Goal: Find specific page/section: Find specific page/section

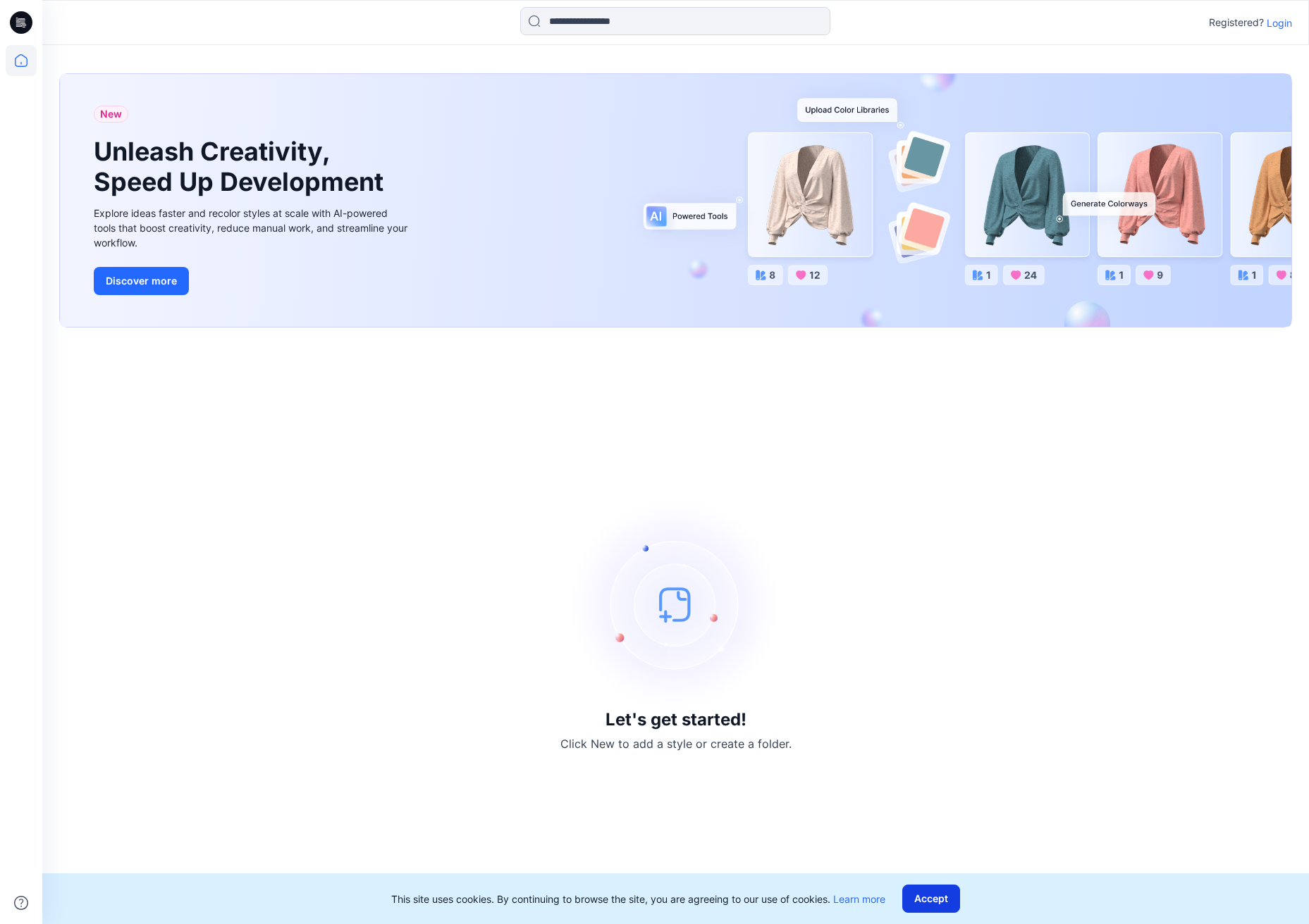
click at [940, 913] on button "Accept" at bounding box center [931, 898] width 58 height 28
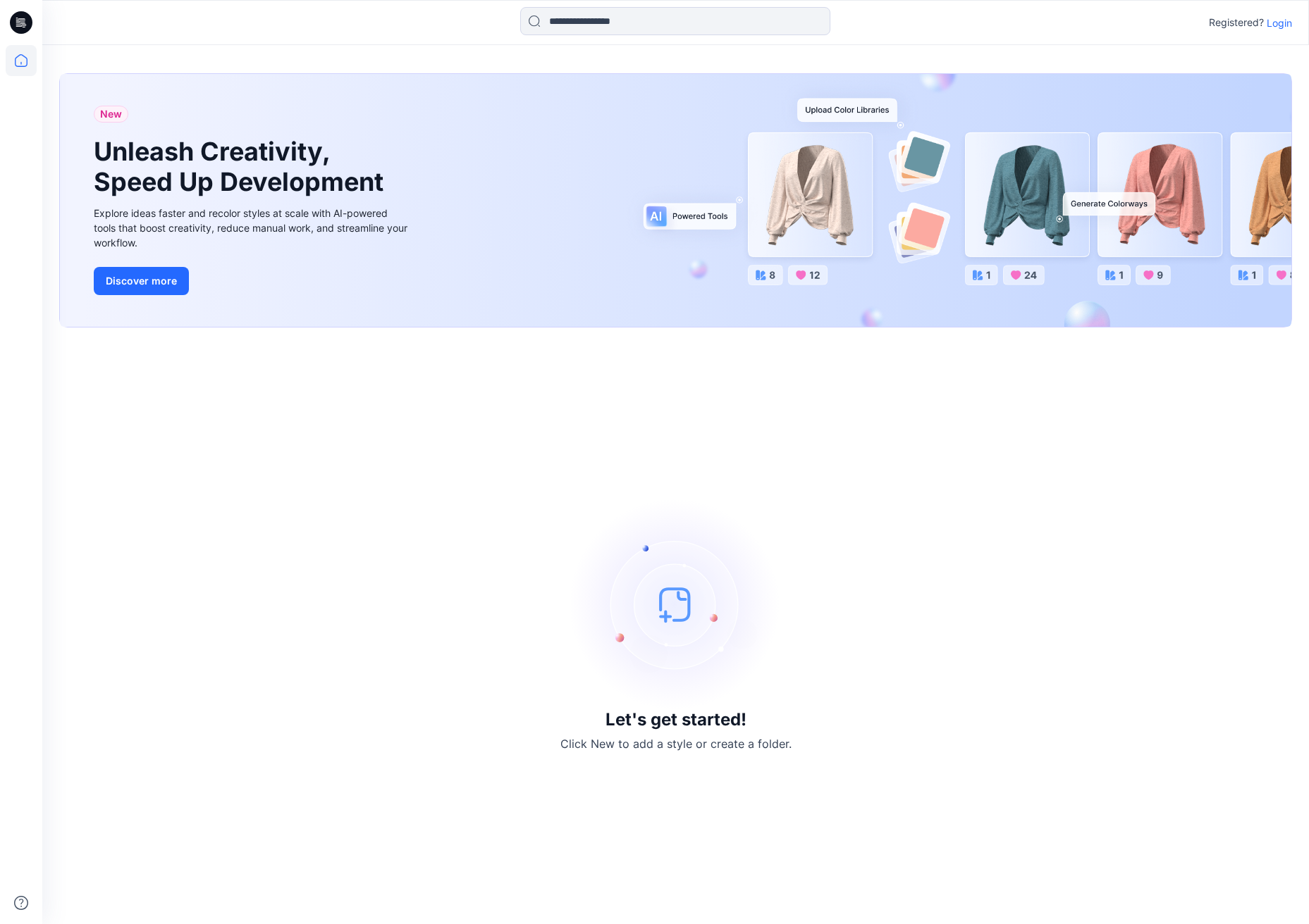
click at [1273, 23] on p "Login" at bounding box center [1279, 22] width 25 height 14
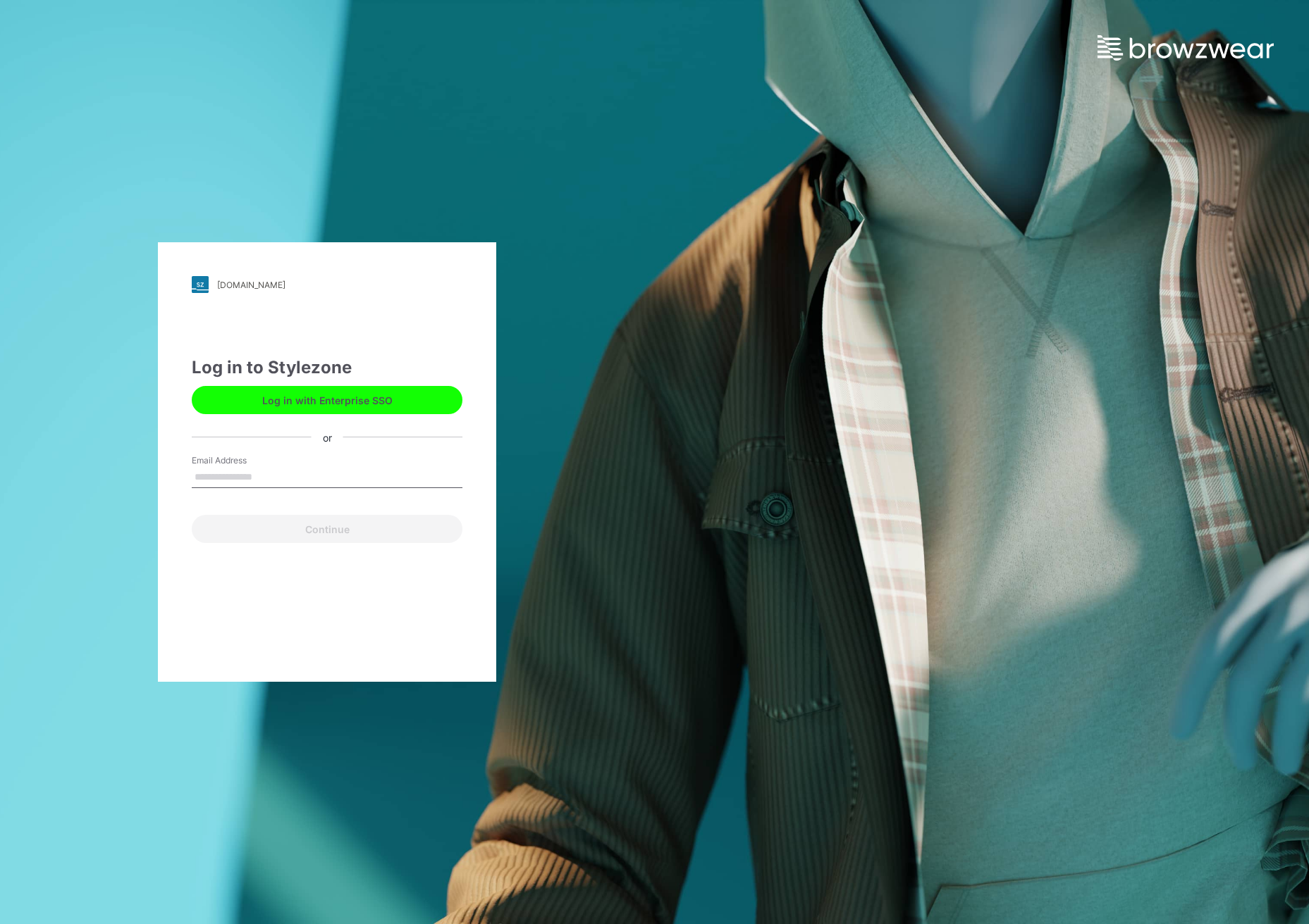
type input "**********"
click at [328, 526] on button "Continue" at bounding box center [327, 529] width 271 height 28
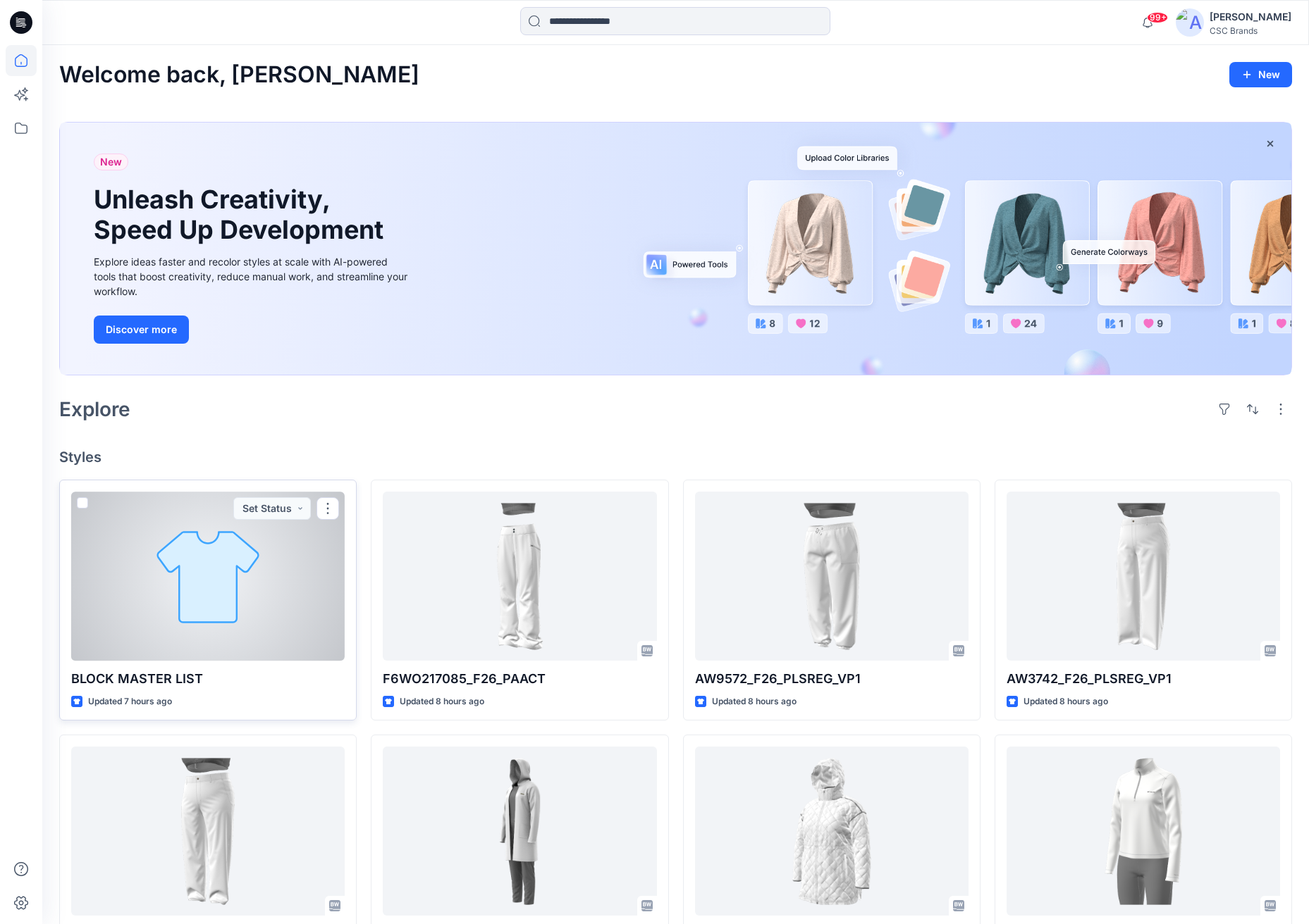
click at [203, 599] on div at bounding box center [208, 576] width 274 height 169
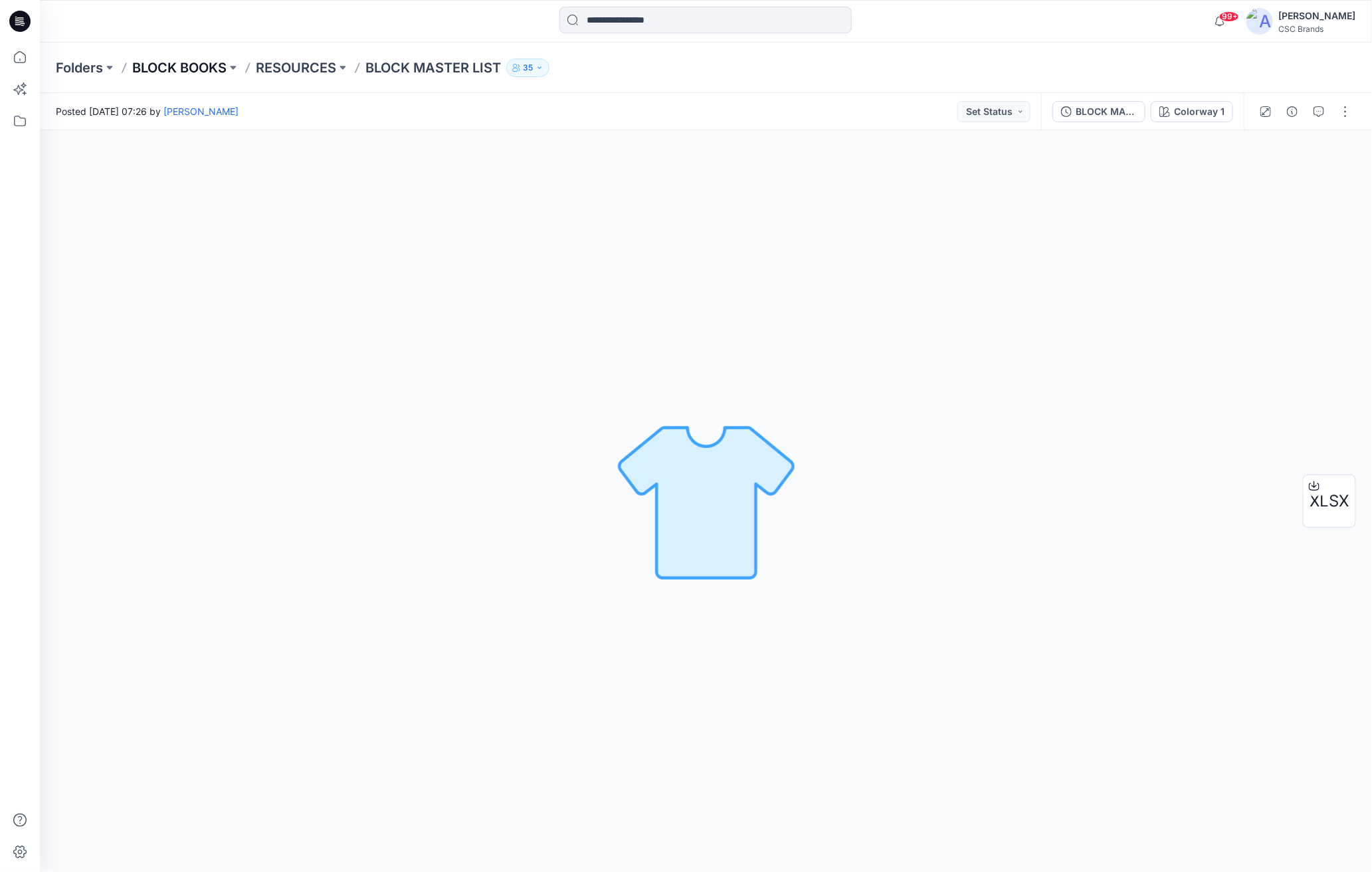
click at [194, 62] on p "BLOCK BOOKS" at bounding box center [179, 68] width 95 height 19
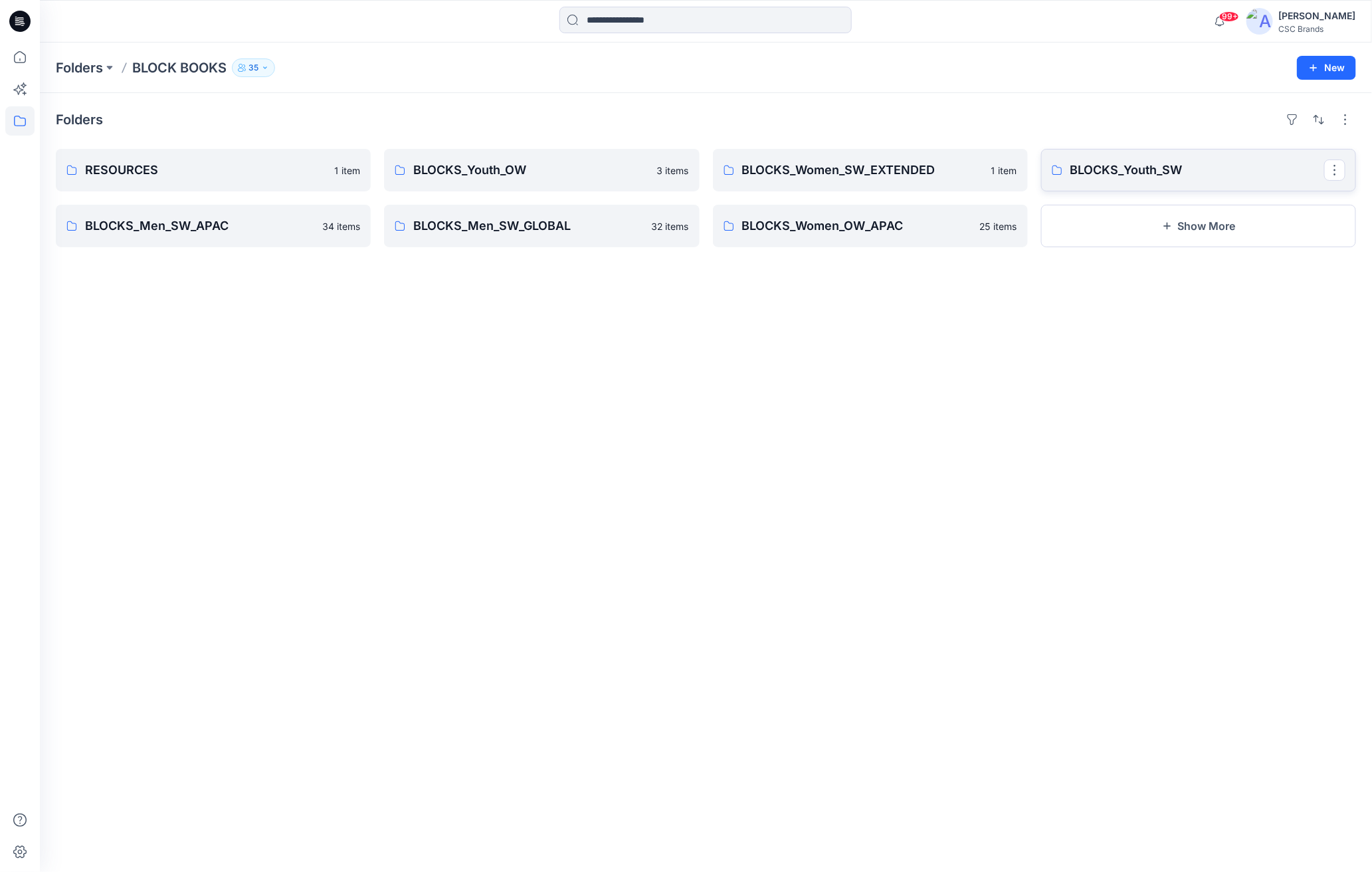
click at [1110, 167] on p "BLOCKS_Youth_SW" at bounding box center [1197, 170] width 254 height 19
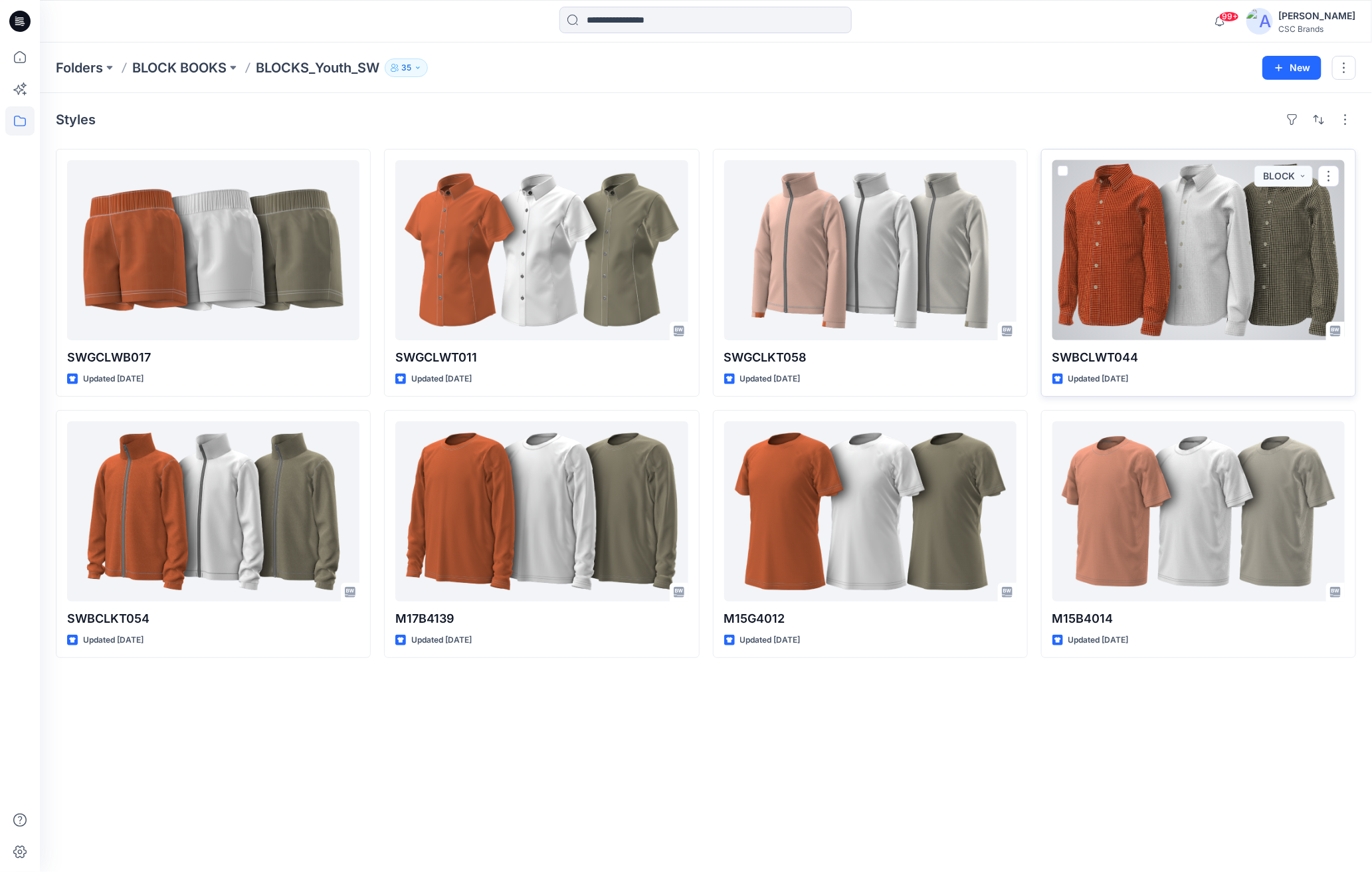
click at [1205, 209] on div at bounding box center [1199, 250] width 292 height 180
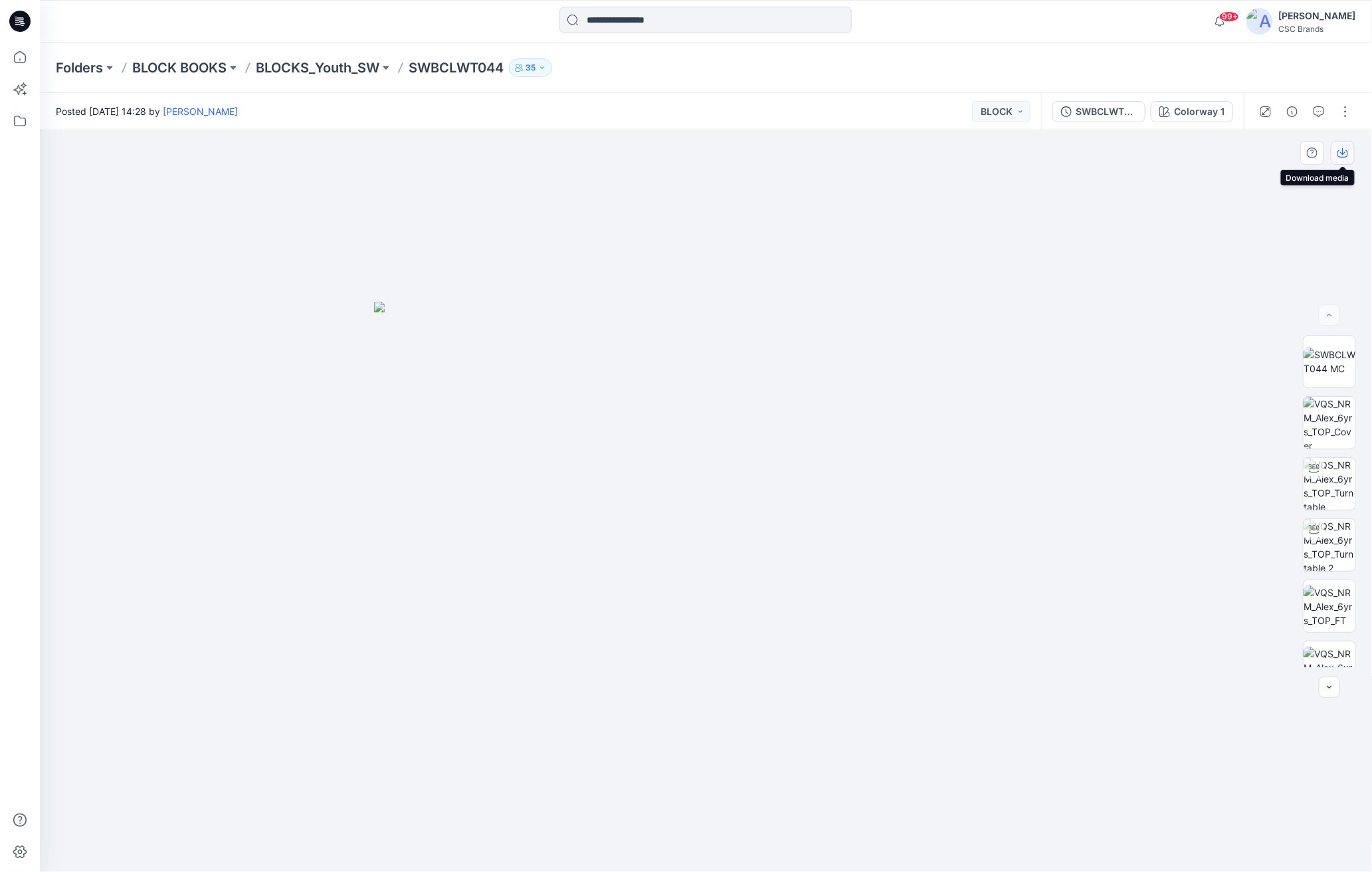
click at [1234, 153] on icon "button" at bounding box center [1343, 153] width 11 height 11
click at [1234, 148] on button "button" at bounding box center [1312, 153] width 24 height 24
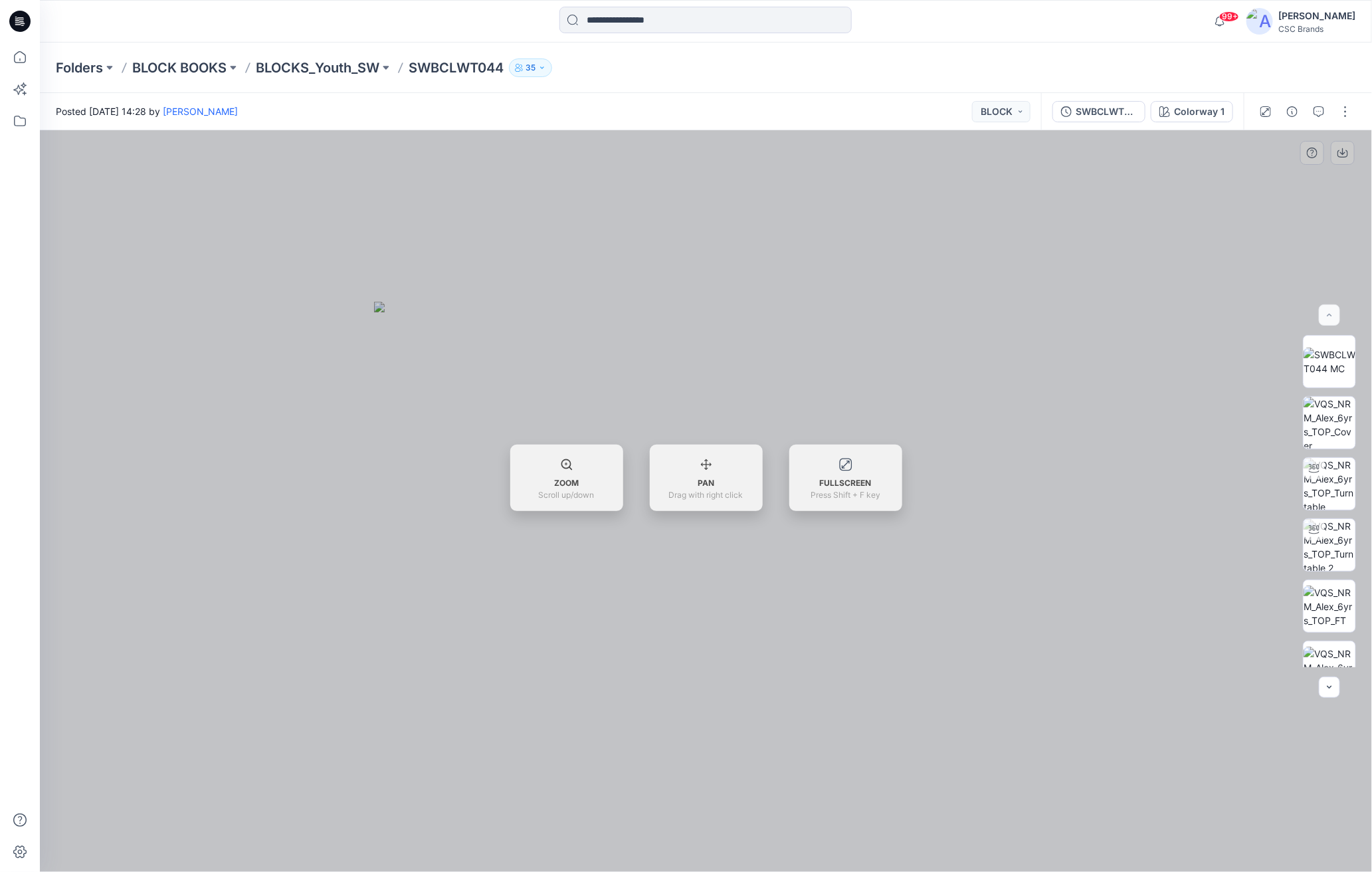
click at [1120, 477] on div "ZOOM Scroll up/down PAN Drag with right click FULLSCREEN Press Shift + F key" at bounding box center [706, 478] width 1333 height 67
click at [1234, 113] on button "button" at bounding box center [1345, 112] width 22 height 22
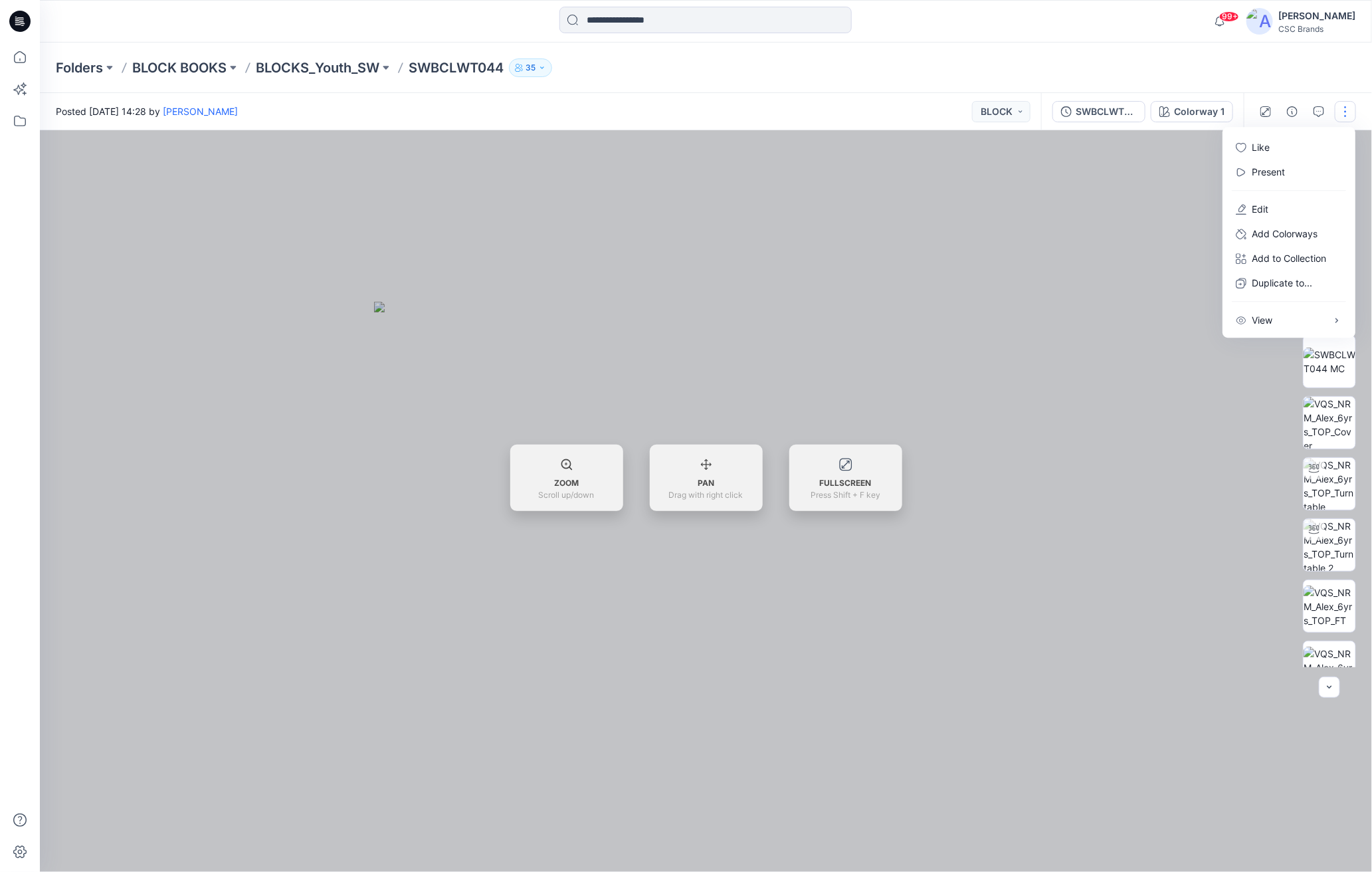
click at [1173, 408] on div at bounding box center [706, 501] width 1333 height 742
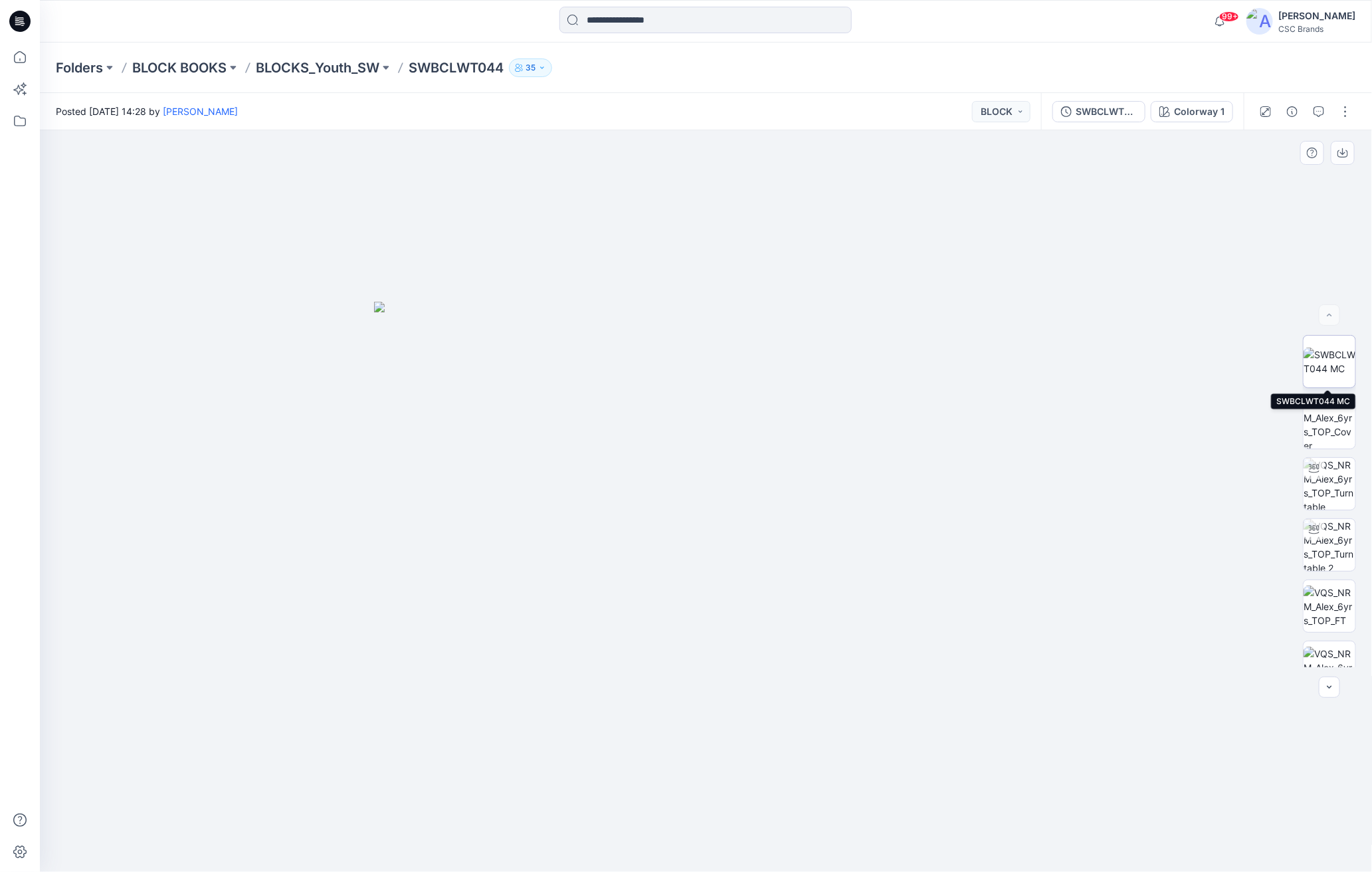
click at [1234, 352] on img at bounding box center [1330, 361] width 52 height 28
click at [1234, 689] on icon "button" at bounding box center [1330, 687] width 11 height 11
click at [1234, 150] on icon "button" at bounding box center [1343, 153] width 11 height 11
click at [333, 63] on p "BLOCKS_Youth_SW" at bounding box center [318, 68] width 123 height 19
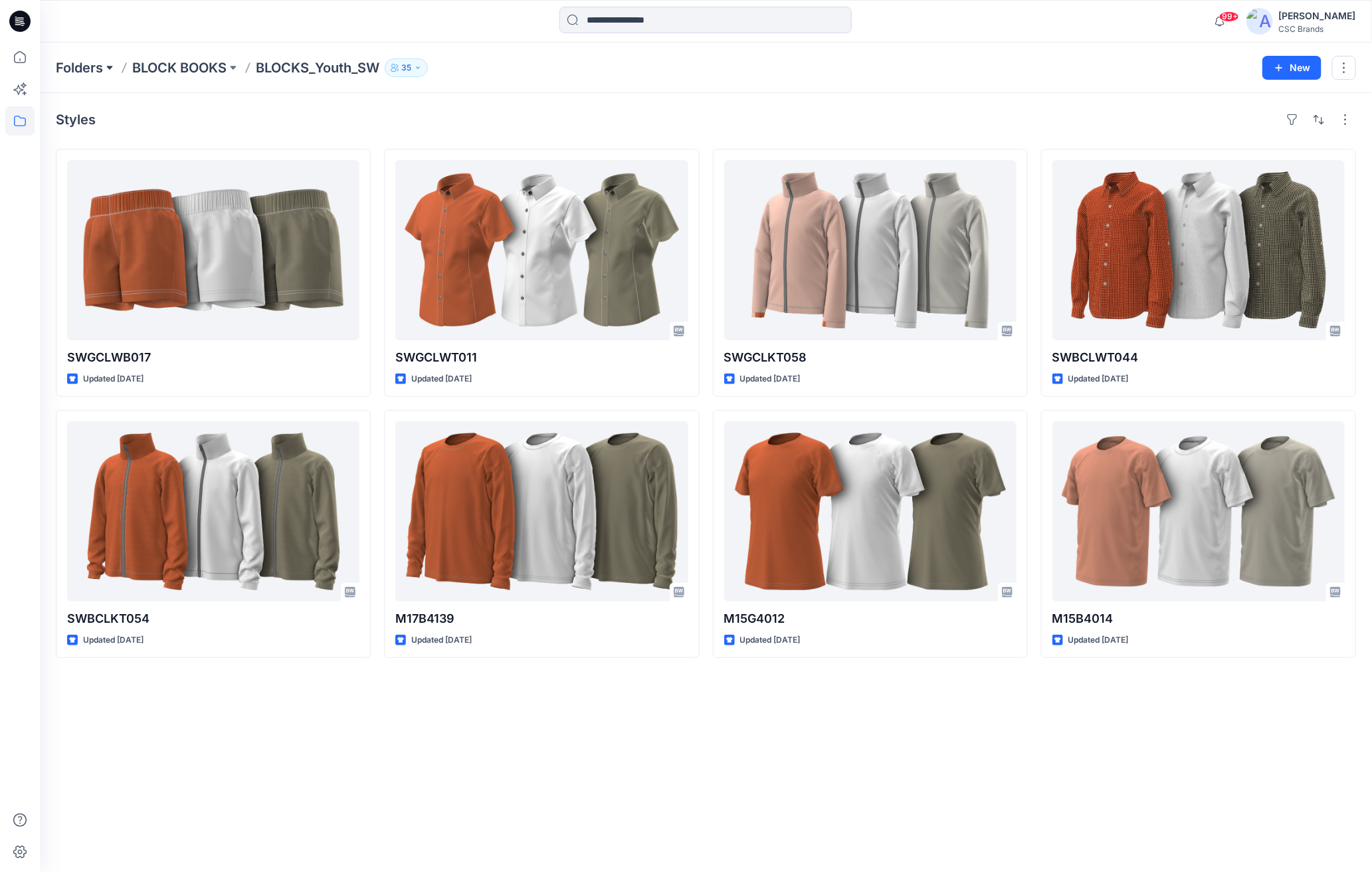
click at [113, 68] on button at bounding box center [110, 68] width 14 height 19
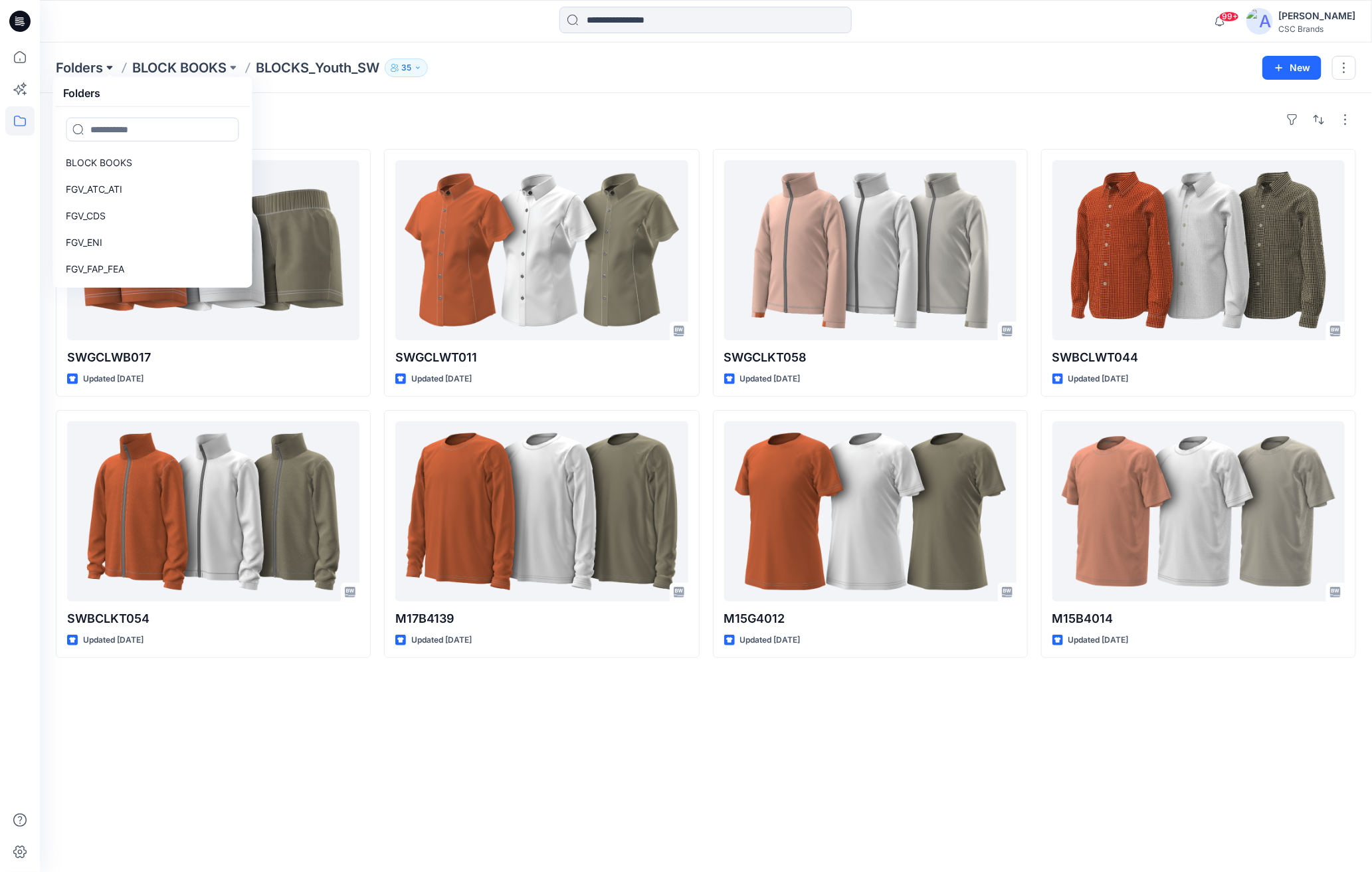
click at [113, 68] on button at bounding box center [110, 68] width 14 height 19
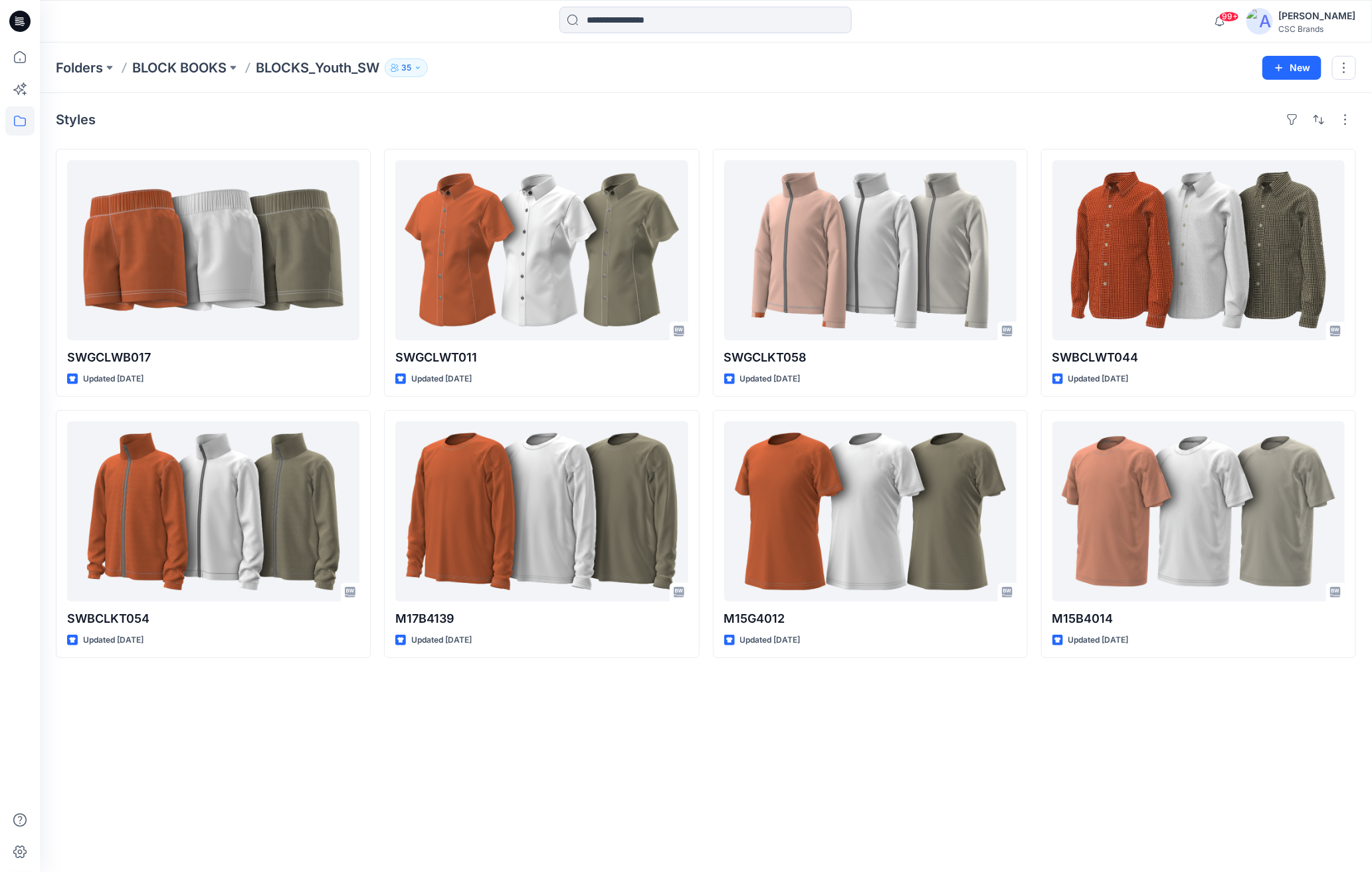
click at [422, 65] on icon "button" at bounding box center [418, 67] width 8 height 8
click at [361, 71] on p "BLOCKS_Youth_SW" at bounding box center [318, 68] width 123 height 19
click at [368, 68] on p "BLOCKS_Youth_SW" at bounding box center [318, 68] width 123 height 19
drag, startPoint x: 368, startPoint y: 68, endPoint x: 360, endPoint y: 68, distance: 8.0
click at [360, 68] on p "BLOCKS_Youth_SW" at bounding box center [318, 68] width 123 height 19
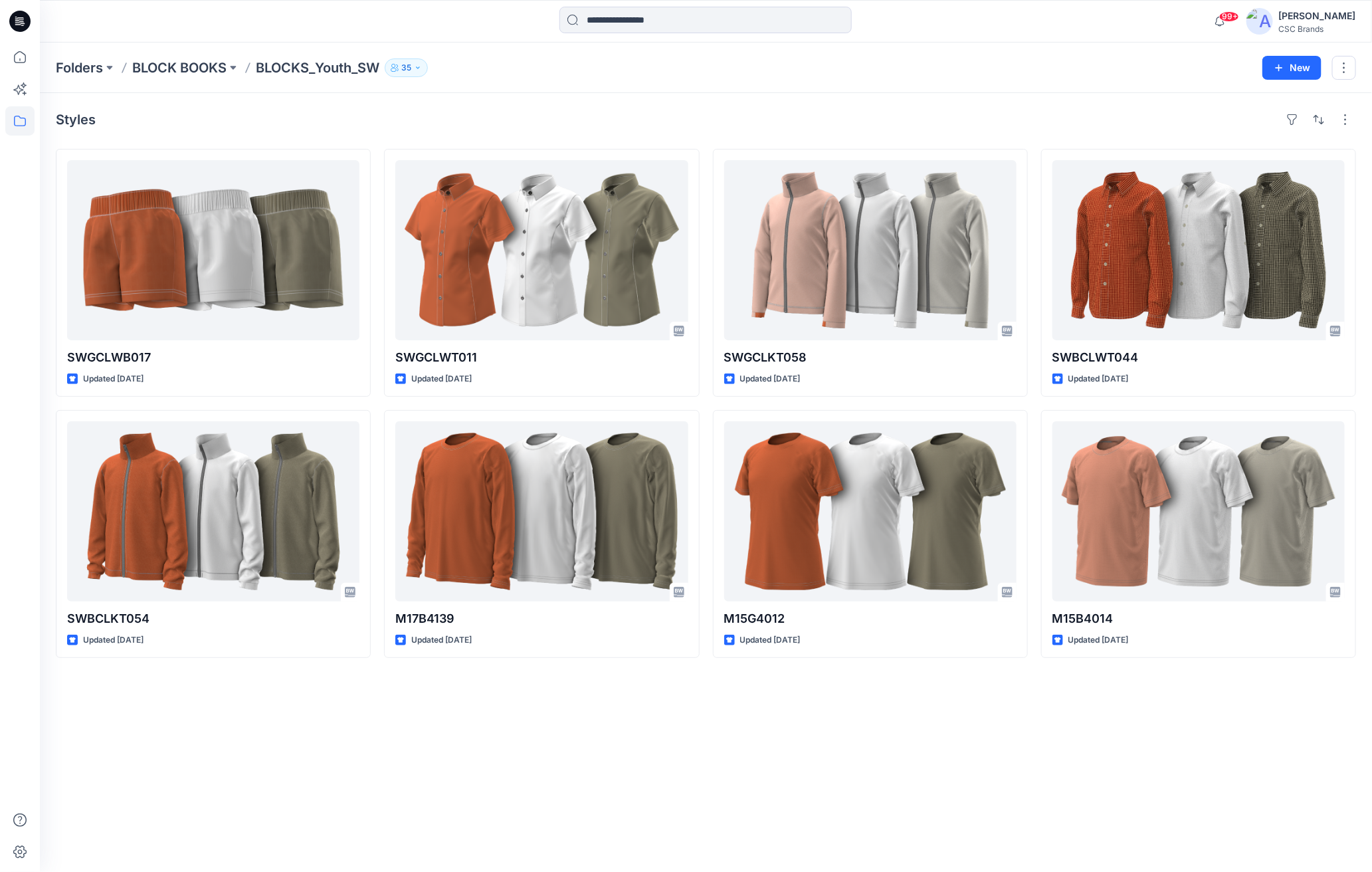
click at [327, 69] on p "BLOCKS_Youth_SW" at bounding box center [318, 68] width 123 height 19
click at [323, 68] on p "BLOCKS_Youth_SW" at bounding box center [318, 68] width 123 height 19
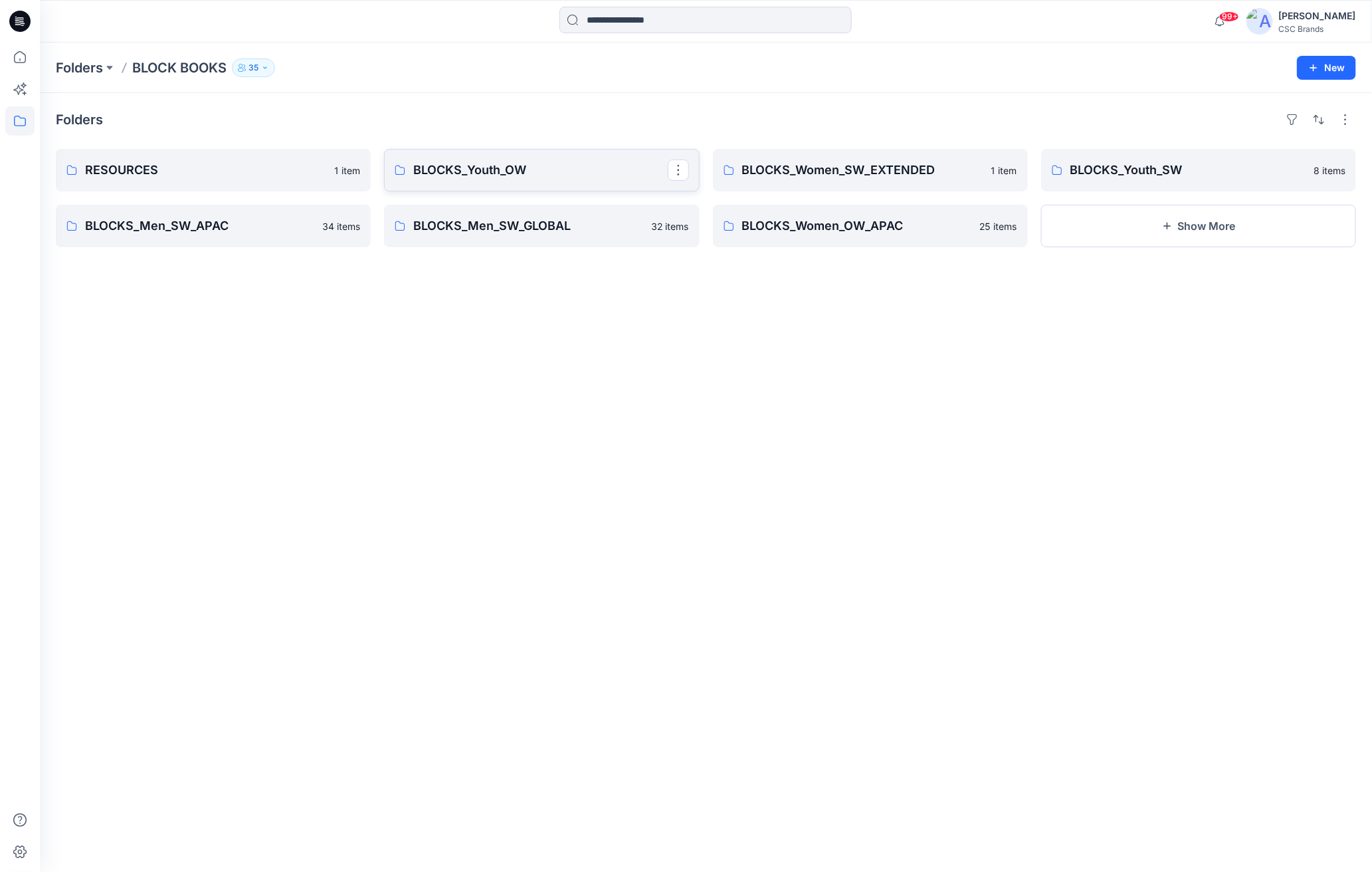
click at [503, 171] on p "BLOCKS_Youth_OW" at bounding box center [540, 170] width 254 height 19
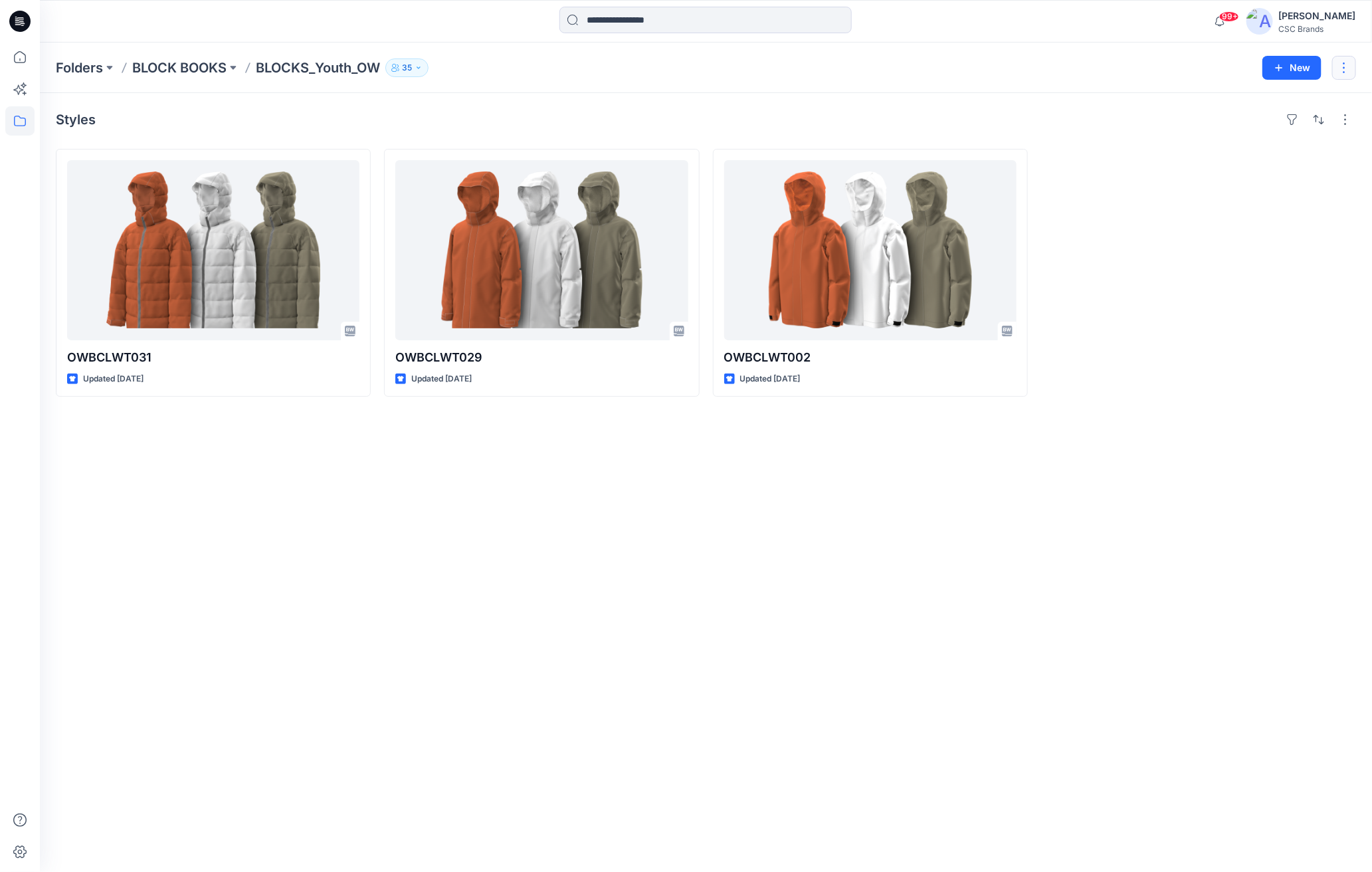
click at [1234, 70] on button "button" at bounding box center [1344, 67] width 24 height 24
click at [1234, 279] on div at bounding box center [1199, 273] width 315 height 248
click at [1234, 119] on button "button" at bounding box center [1345, 120] width 22 height 22
click at [1151, 214] on div at bounding box center [1199, 273] width 315 height 248
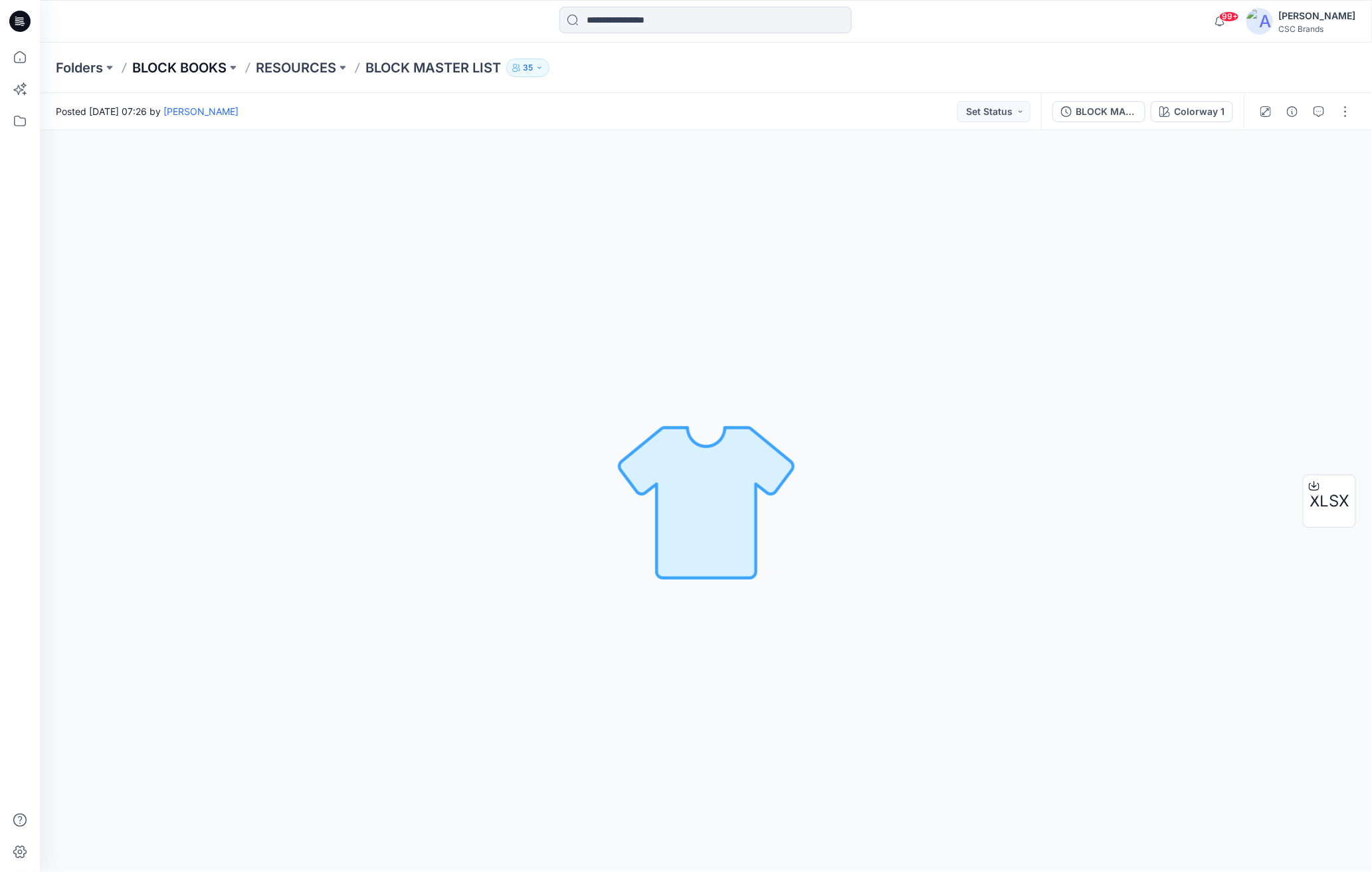
click at [199, 68] on p "BLOCK BOOKS" at bounding box center [179, 68] width 95 height 19
click at [454, 67] on p "BLOCK MASTER LIST" at bounding box center [433, 68] width 135 height 19
click at [454, 65] on p "BLOCK MASTER LIST" at bounding box center [433, 68] width 135 height 19
click at [478, 64] on p "BLOCK MASTER LIST" at bounding box center [433, 68] width 135 height 19
click at [425, 61] on p "BLOCK MASTER LIST" at bounding box center [433, 68] width 135 height 19
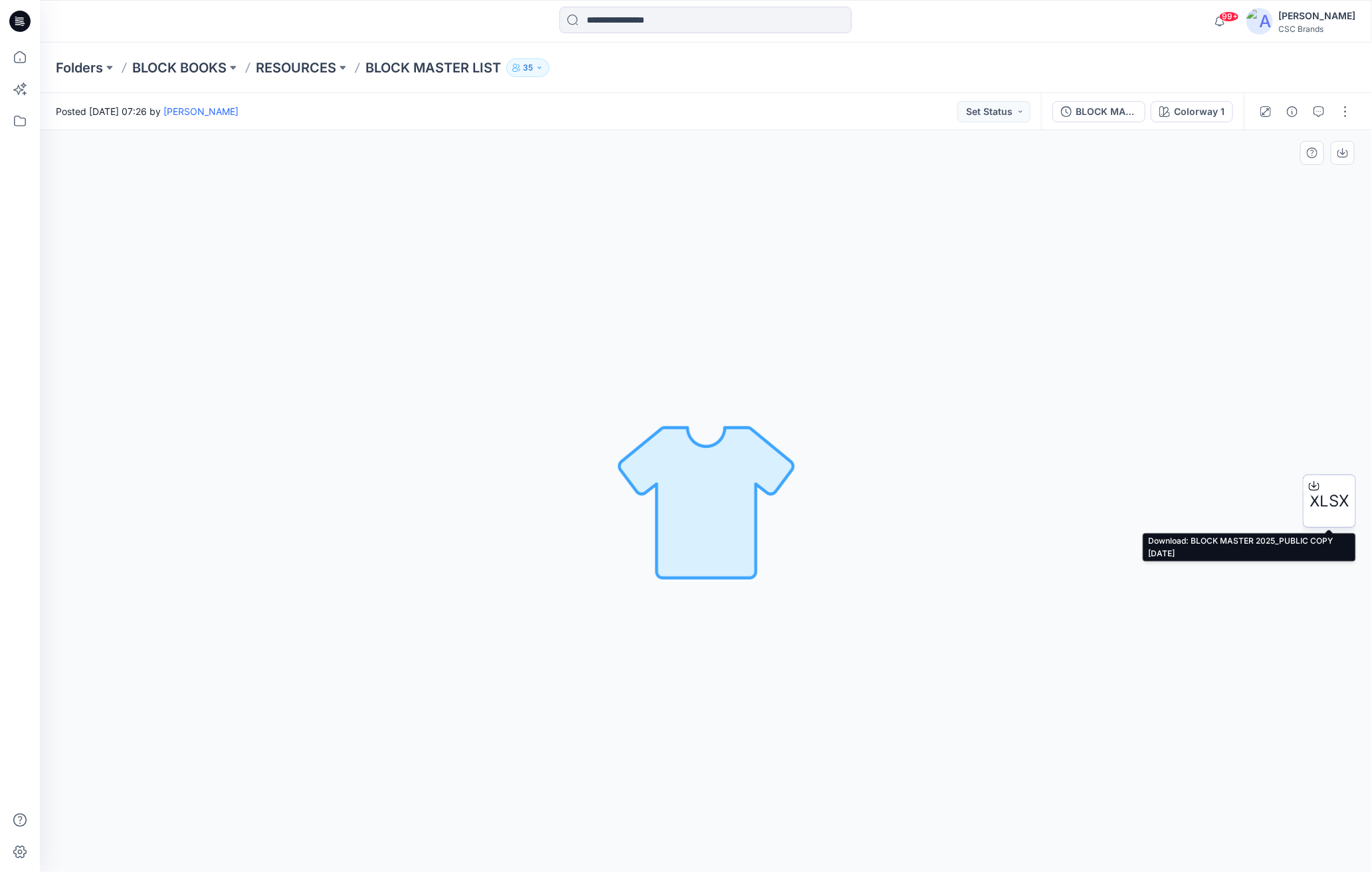
click at [1234, 496] on span "XLSX" at bounding box center [1330, 501] width 39 height 24
click at [342, 67] on button at bounding box center [343, 68] width 14 height 19
click at [195, 60] on p "BLOCK BOOKS" at bounding box center [179, 68] width 95 height 19
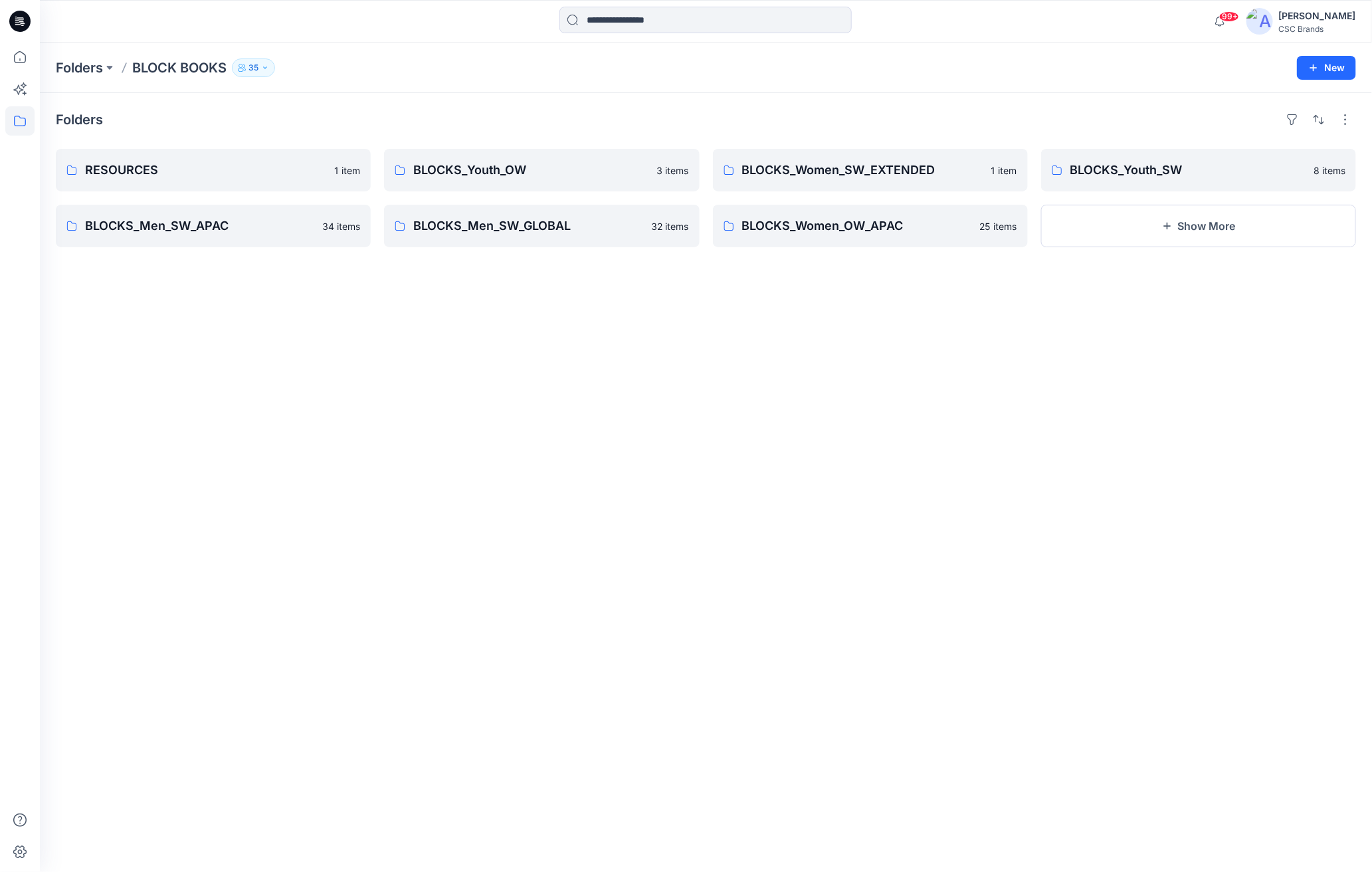
click at [262, 65] on button "35" at bounding box center [254, 68] width 43 height 19
click at [690, 530] on div "Folders RESOURCES 1 item BLOCKS_Men_SW_APAC 34 items BLOCKS_Youth_OW 3 items BL…" at bounding box center [706, 483] width 1333 height 779
click at [1188, 219] on button "Show More" at bounding box center [1199, 226] width 315 height 42
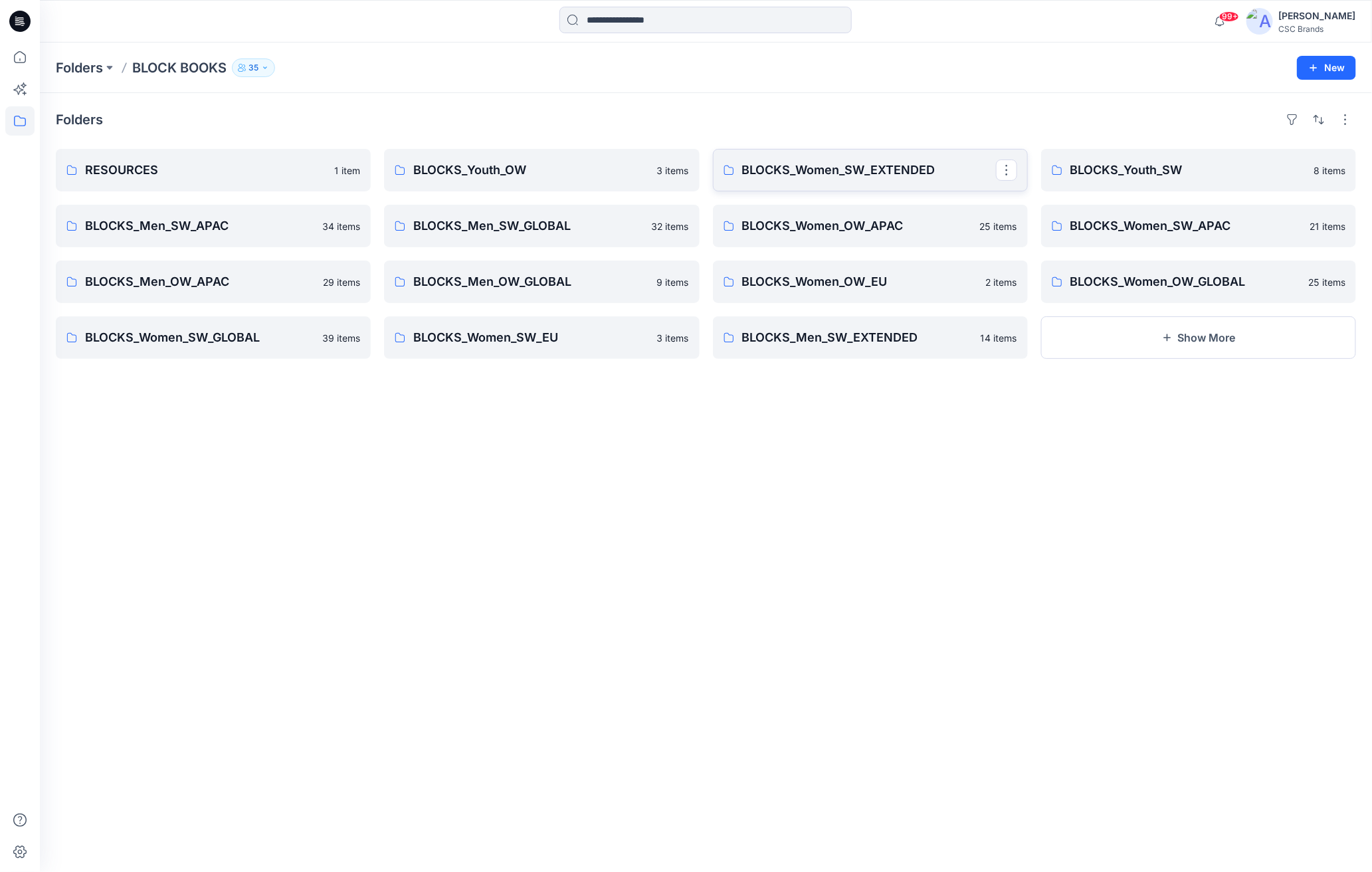
click at [835, 171] on p "BLOCKS_Women_SW_EXTENDED" at bounding box center [870, 170] width 254 height 19
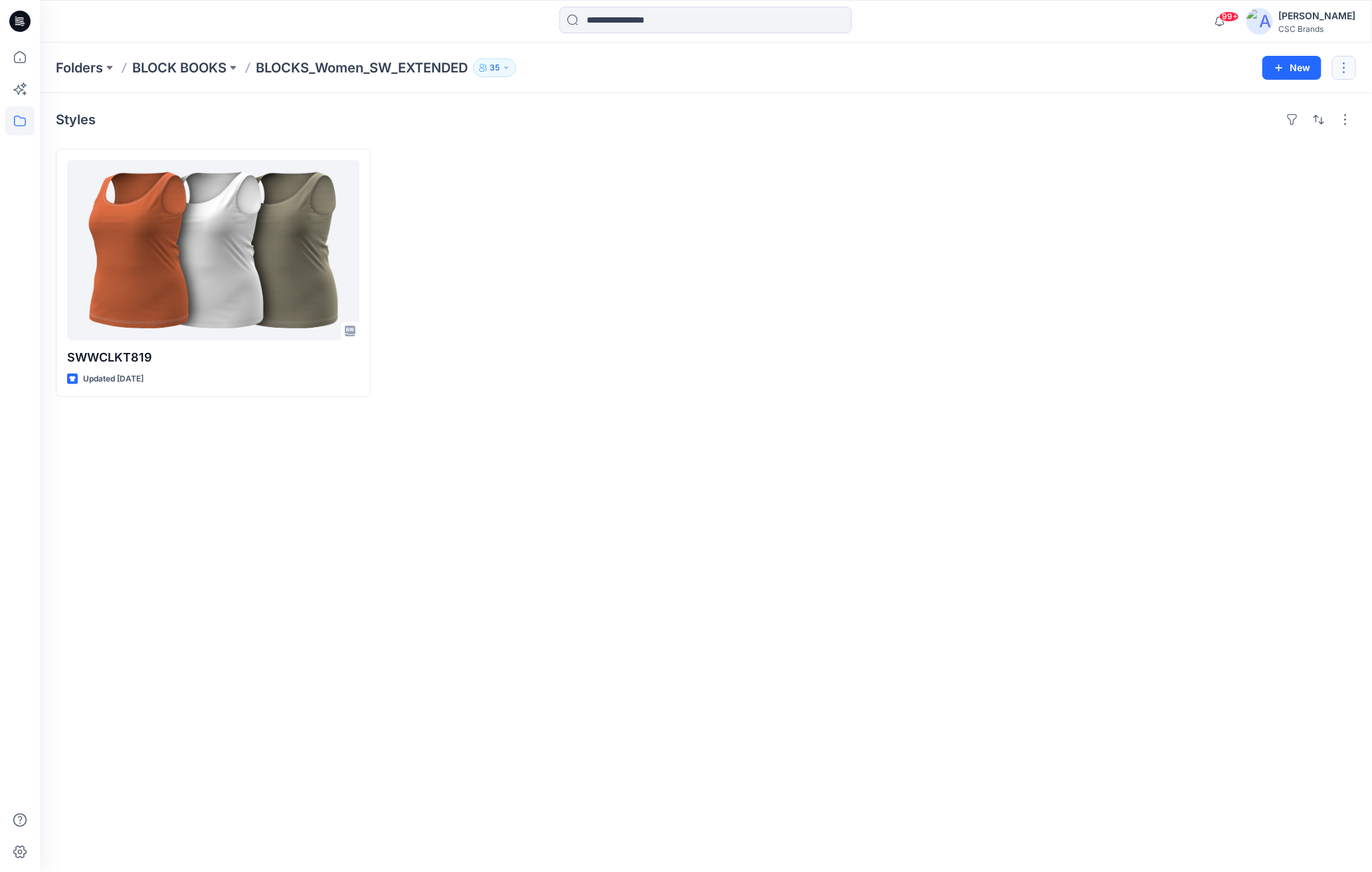
click at [1234, 68] on button "button" at bounding box center [1344, 67] width 24 height 24
click at [1021, 323] on div at bounding box center [870, 273] width 315 height 248
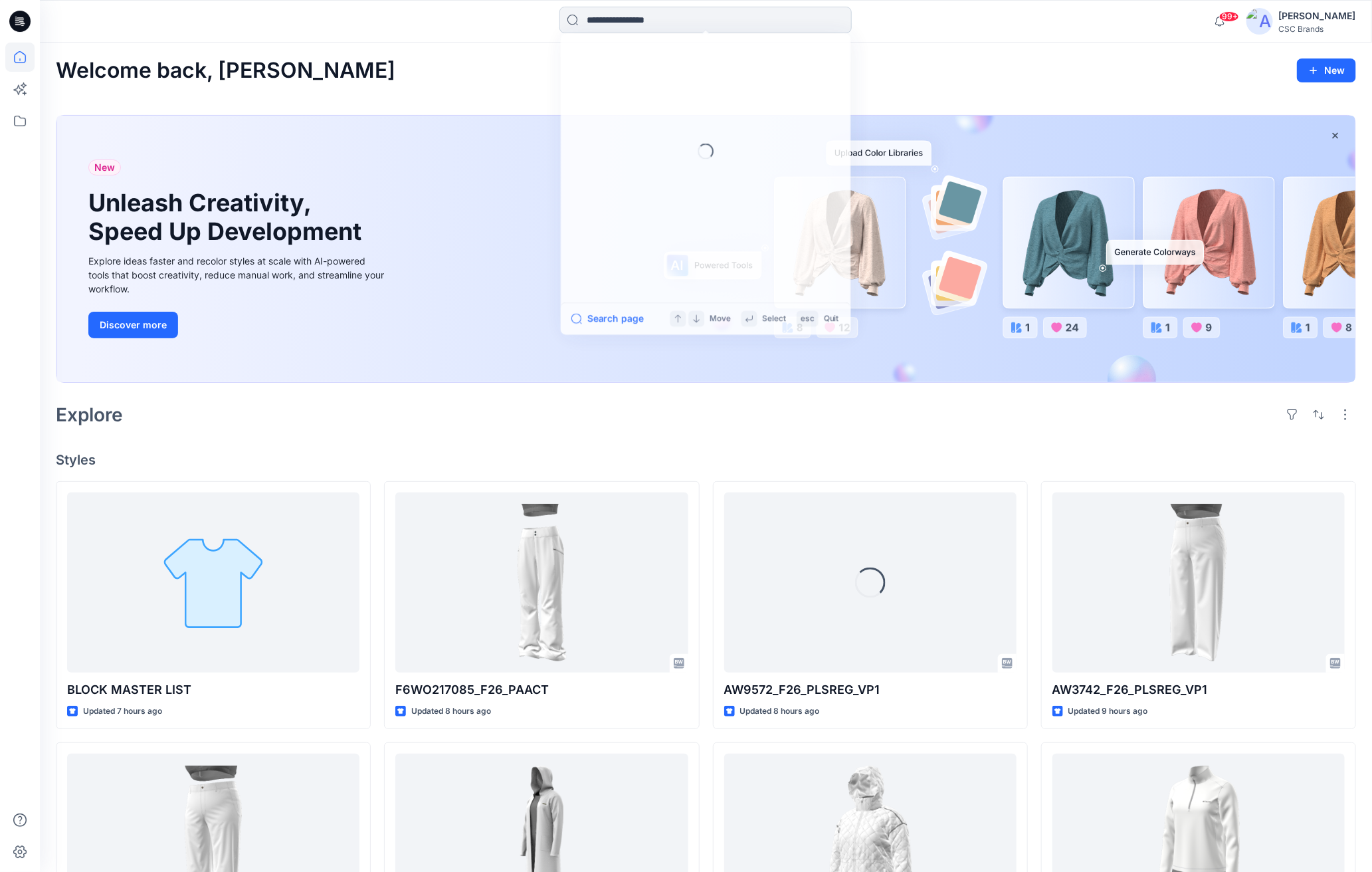
click at [627, 24] on input at bounding box center [706, 19] width 292 height 27
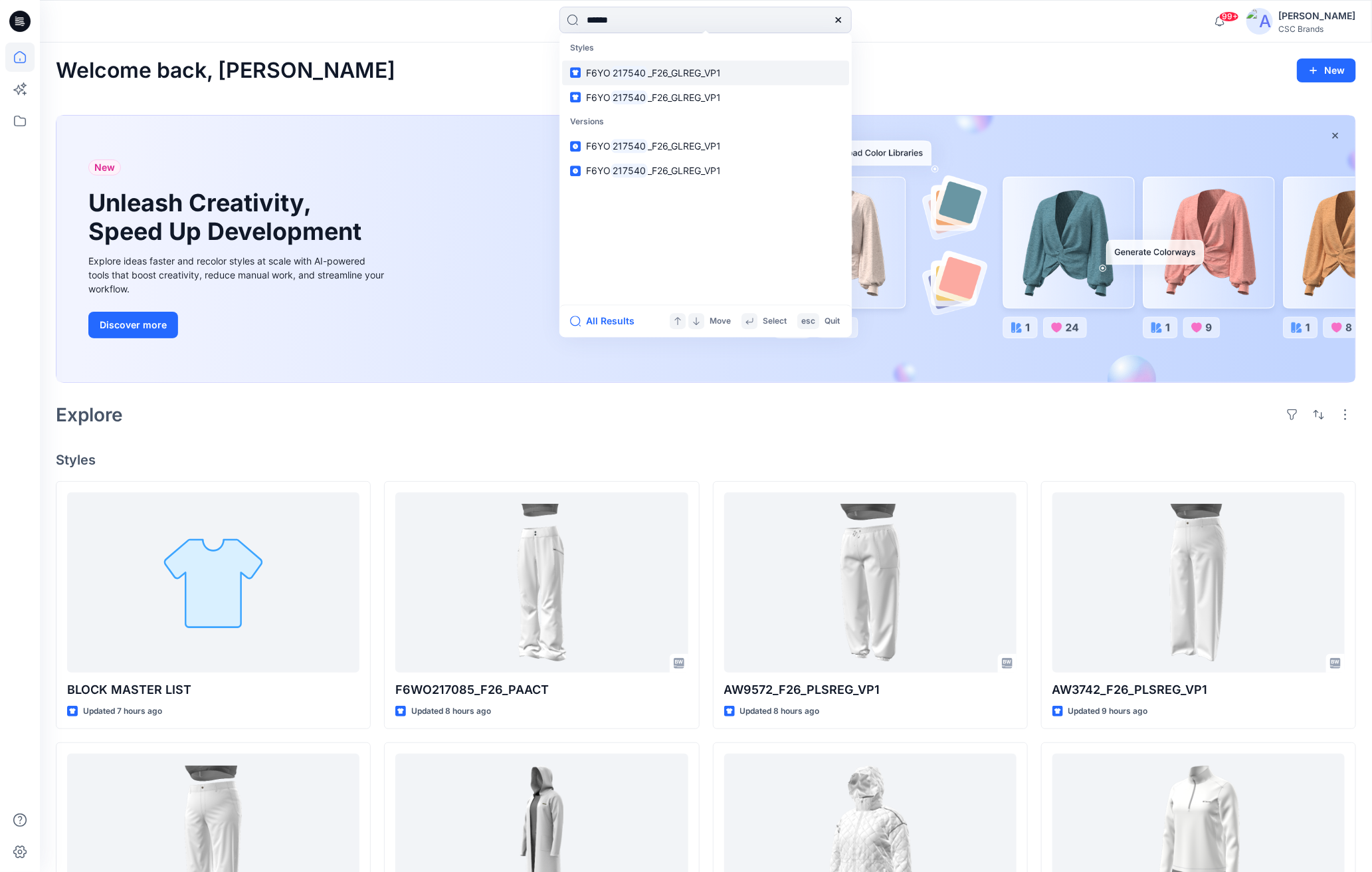
type input "******"
click at [641, 69] on mark "217540" at bounding box center [629, 72] width 37 height 15
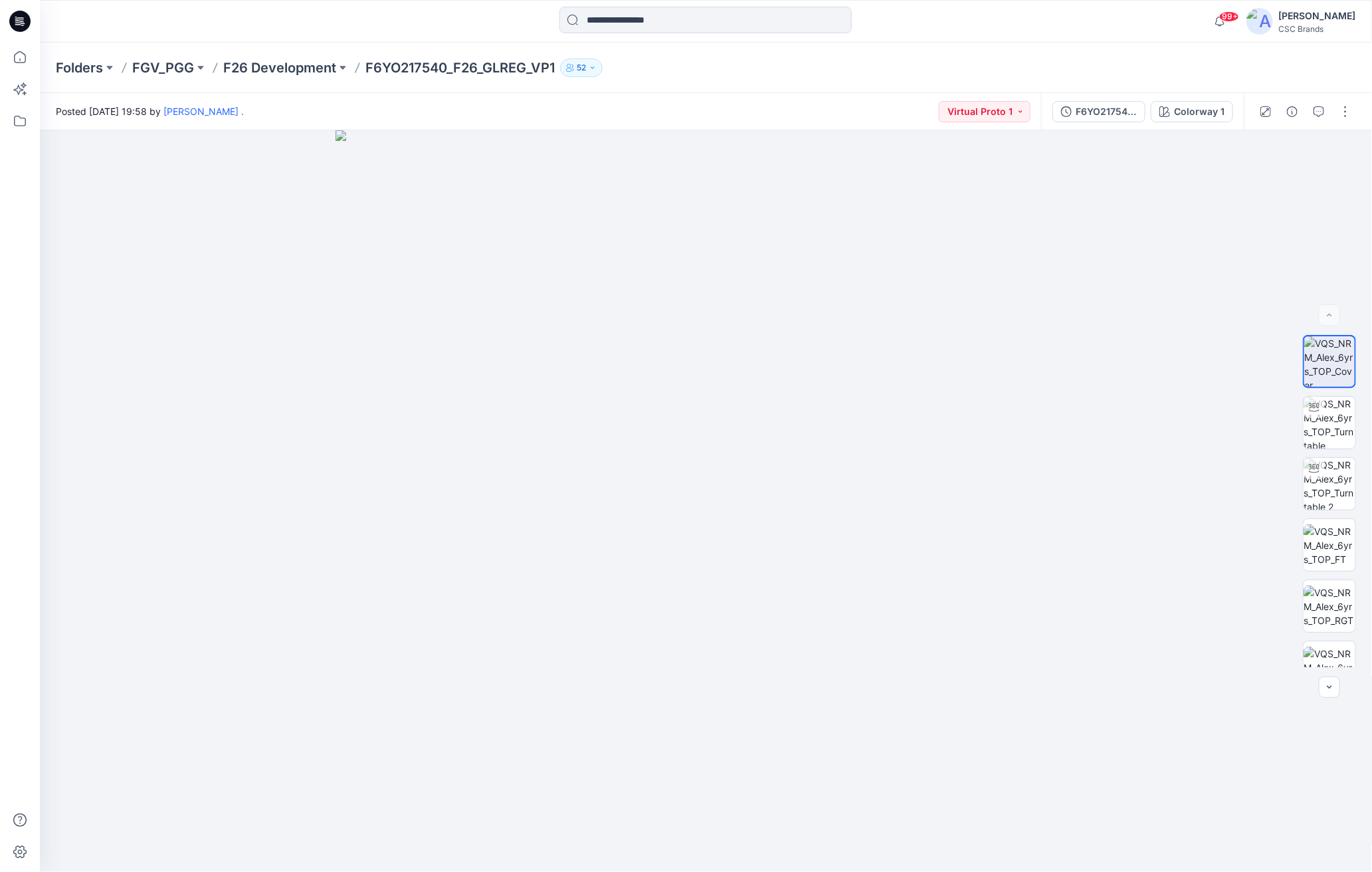
drag, startPoint x: 1344, startPoint y: 152, endPoint x: 1145, endPoint y: 128, distance: 200.4
click at [1142, 141] on div "BW Colorway 1 Loading... Material Properties Loading..." at bounding box center [706, 501] width 1333 height 742
click at [1234, 110] on button "button" at bounding box center [1345, 112] width 22 height 22
click at [1092, 247] on div at bounding box center [707, 501] width 1333 height 742
click at [1110, 111] on div "F6YO217540_F26_GLREG_VP1" at bounding box center [1106, 112] width 61 height 14
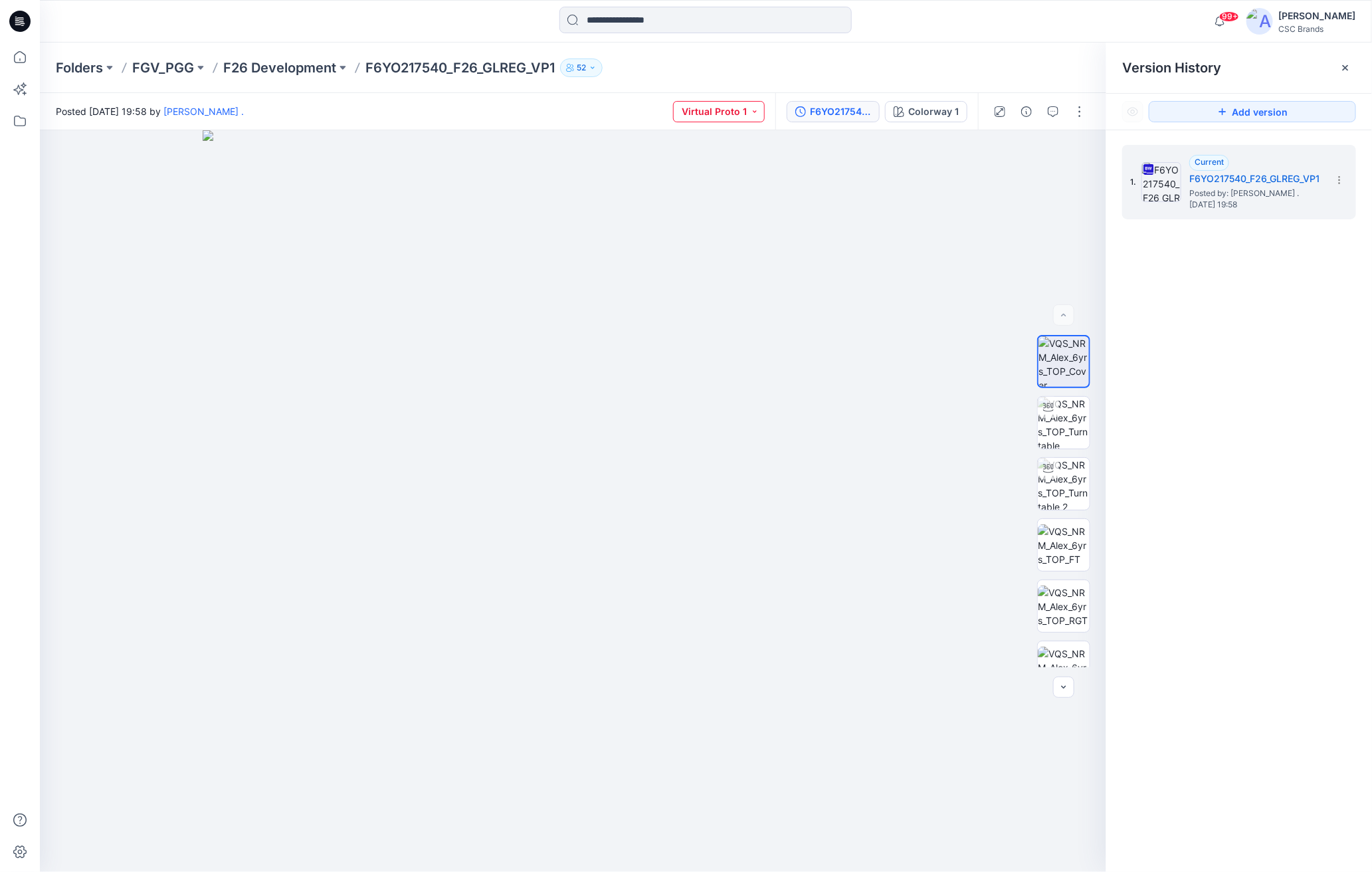
click at [739, 104] on button "Virtual Proto 1" at bounding box center [719, 112] width 92 height 22
click at [854, 224] on img at bounding box center [573, 501] width 742 height 742
